Goal: Find specific page/section: Find specific page/section

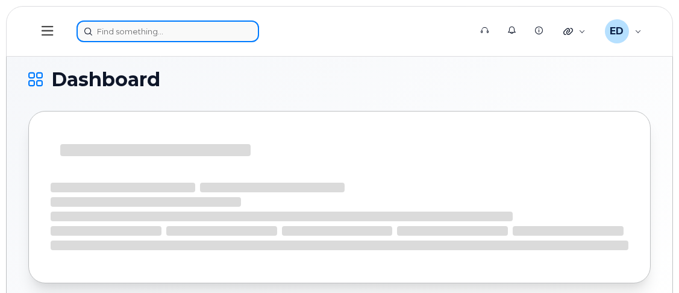
click at [149, 33] on input at bounding box center [167, 31] width 183 height 22
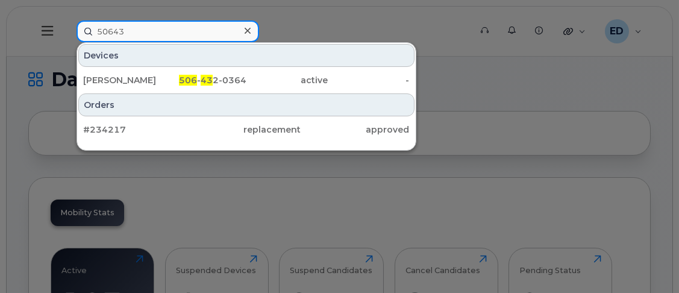
drag, startPoint x: 145, startPoint y: 37, endPoint x: -39, endPoint y: 7, distance: 186.3
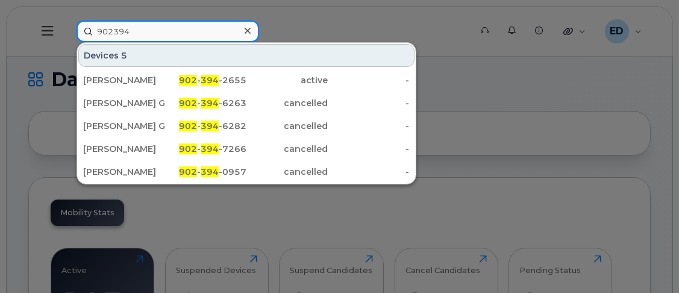
drag, startPoint x: 145, startPoint y: 35, endPoint x: 54, endPoint y: 21, distance: 92.0
click at [67, 21] on div "902394 Devices 5 Blair Arsenault 902 - 394 -2655 active - Kenny Waugh GPS2 902 …" at bounding box center [269, 31] width 405 height 22
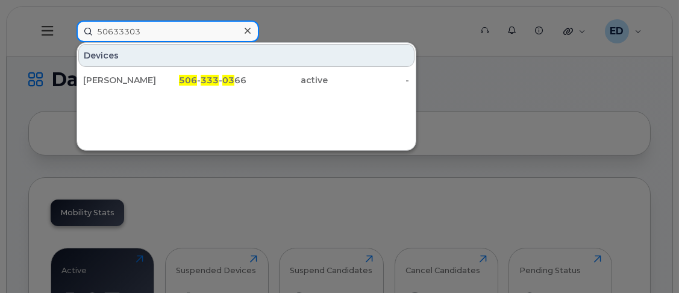
click at [149, 34] on input "50633303" at bounding box center [167, 31] width 183 height 22
click at [176, 30] on input "5063818" at bounding box center [167, 31] width 183 height 22
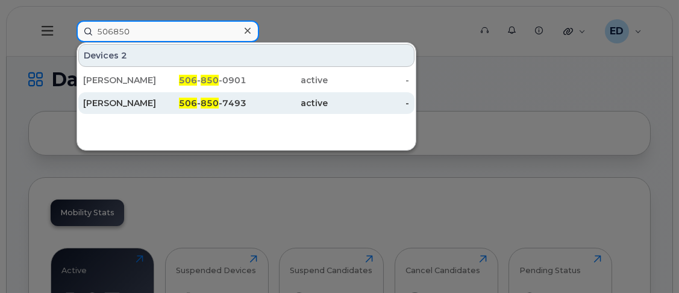
type input "506850"
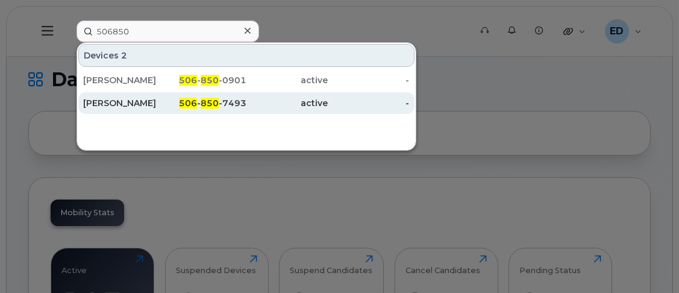
click at [259, 105] on div "active" at bounding box center [286, 103] width 81 height 12
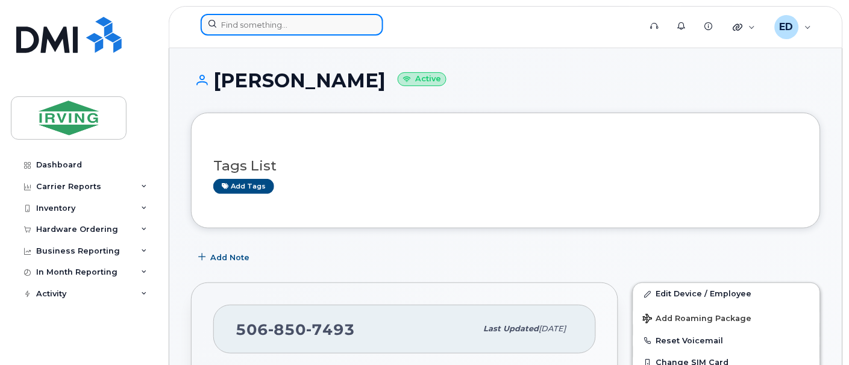
click at [331, 31] on input at bounding box center [292, 25] width 183 height 22
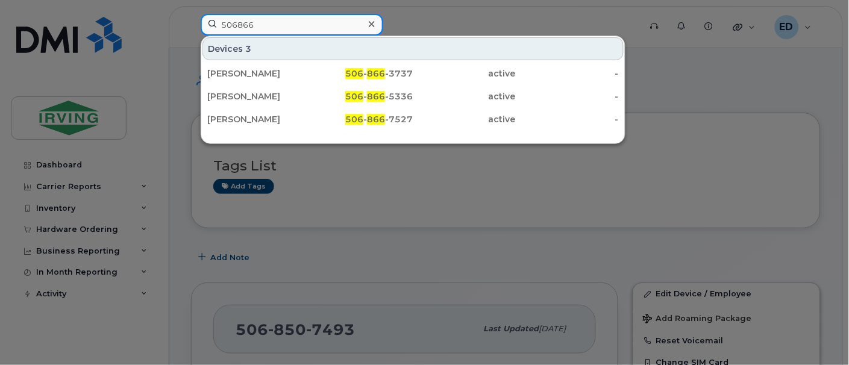
click at [290, 26] on input "506866" at bounding box center [292, 25] width 183 height 22
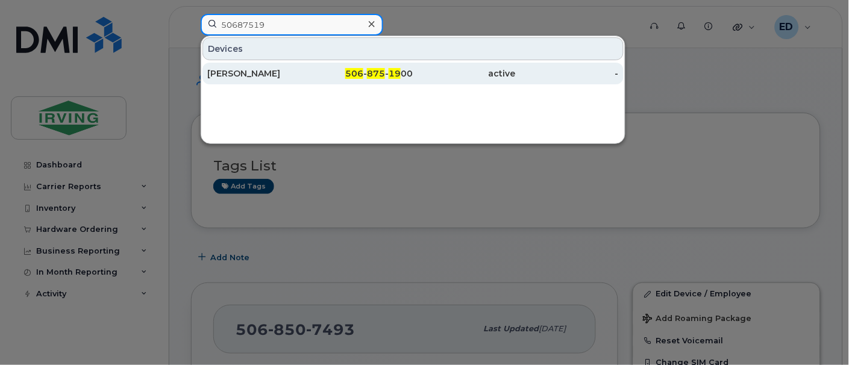
type input "50687519"
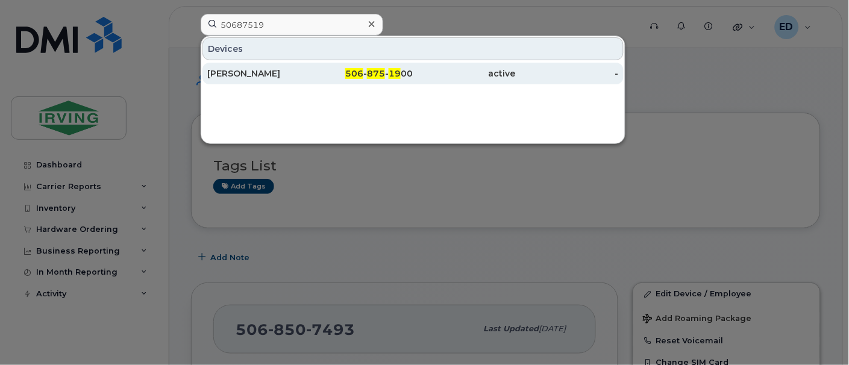
click at [310, 75] on div "[PERSON_NAME]" at bounding box center [258, 73] width 103 height 12
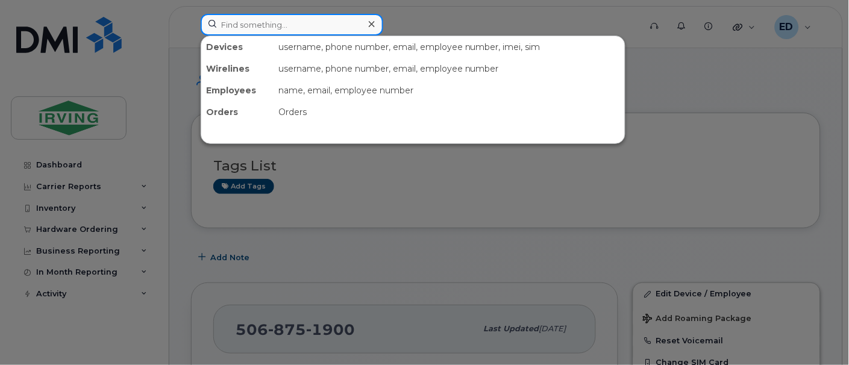
click at [326, 34] on input at bounding box center [292, 25] width 183 height 22
click at [334, 14] on input at bounding box center [292, 25] width 183 height 22
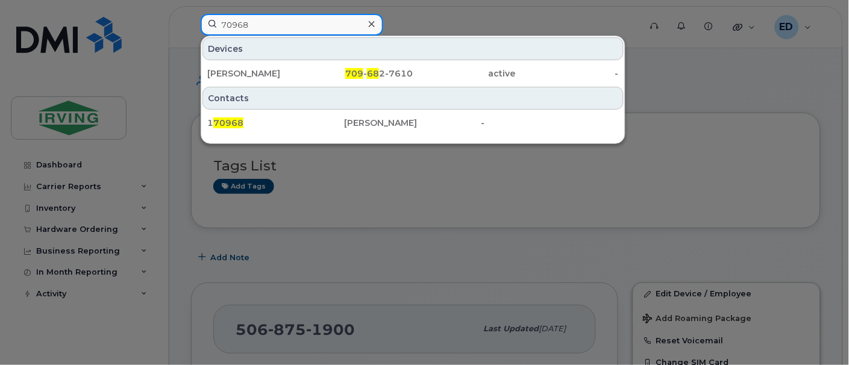
click at [270, 27] on input "70968" at bounding box center [292, 25] width 183 height 22
drag, startPoint x: 270, startPoint y: 27, endPoint x: 130, endPoint y: 8, distance: 141.1
click at [191, 14] on div "70968 Devices Luke Brophy 709 - 68 2-7610 active - Contacts 1 70968 Ryan Berube…" at bounding box center [416, 27] width 451 height 27
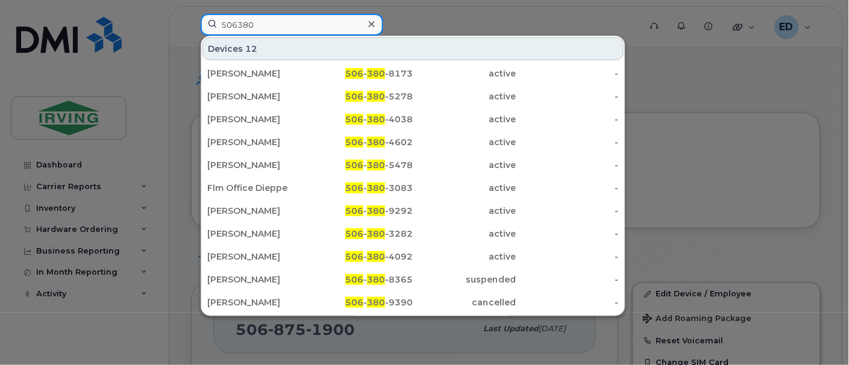
type input "506380"
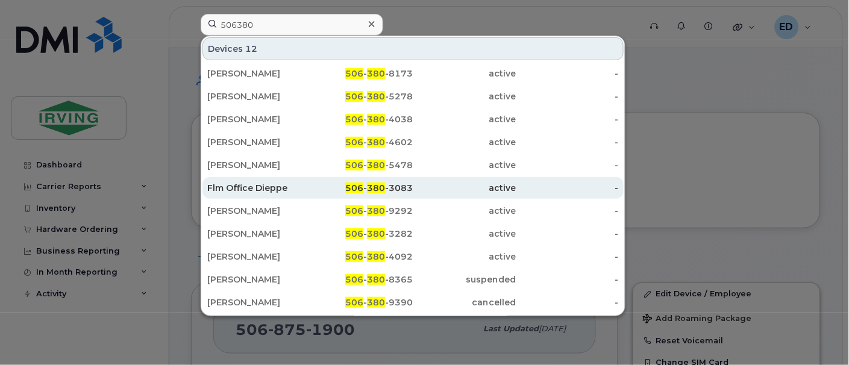
click at [346, 190] on span "506" at bounding box center [354, 188] width 18 height 11
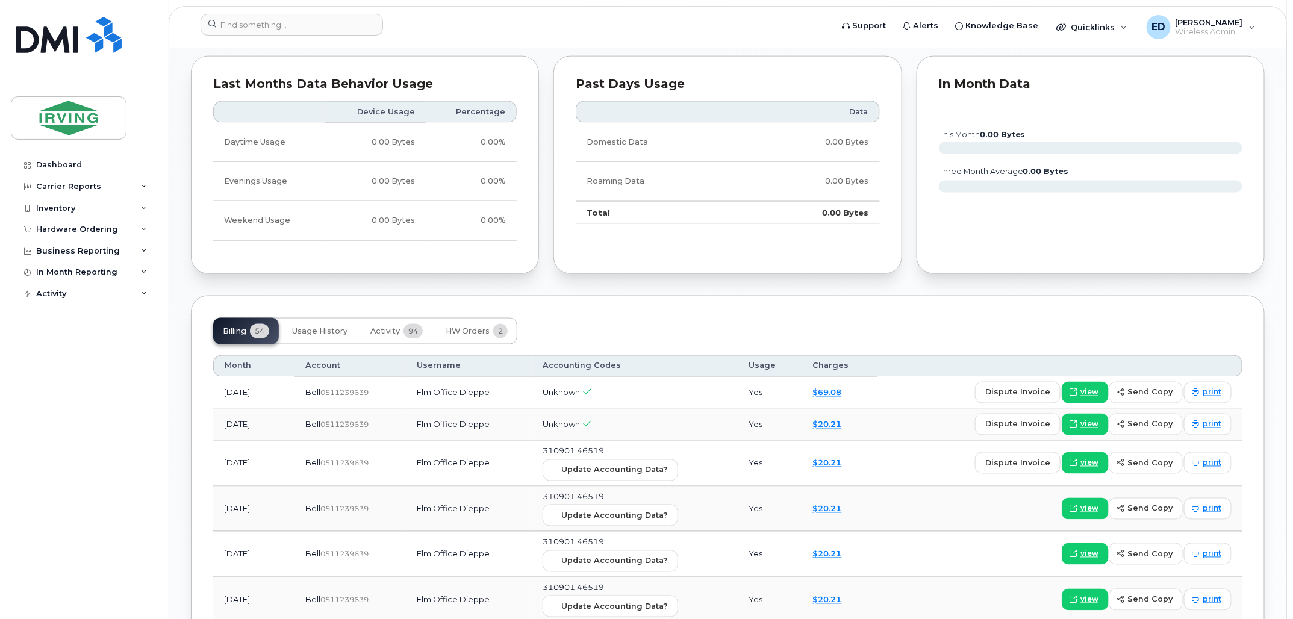
scroll to position [979, 0]
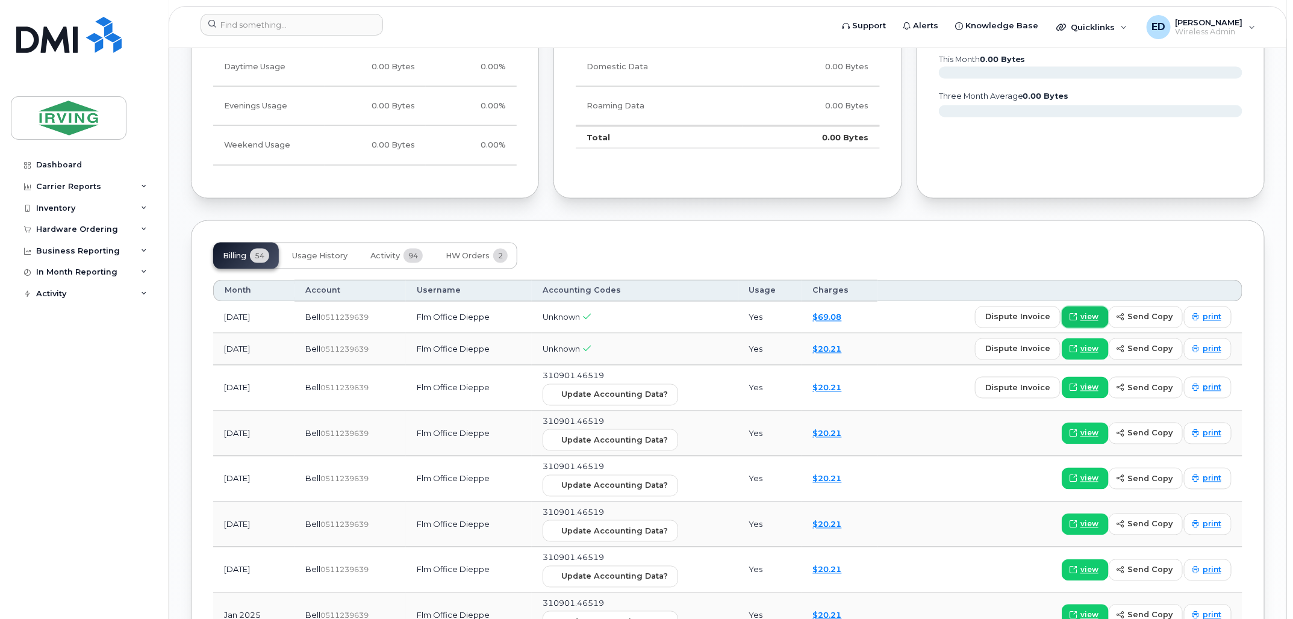
click at [848, 314] on span "view" at bounding box center [1090, 317] width 18 height 11
